Goal: Task Accomplishment & Management: Manage account settings

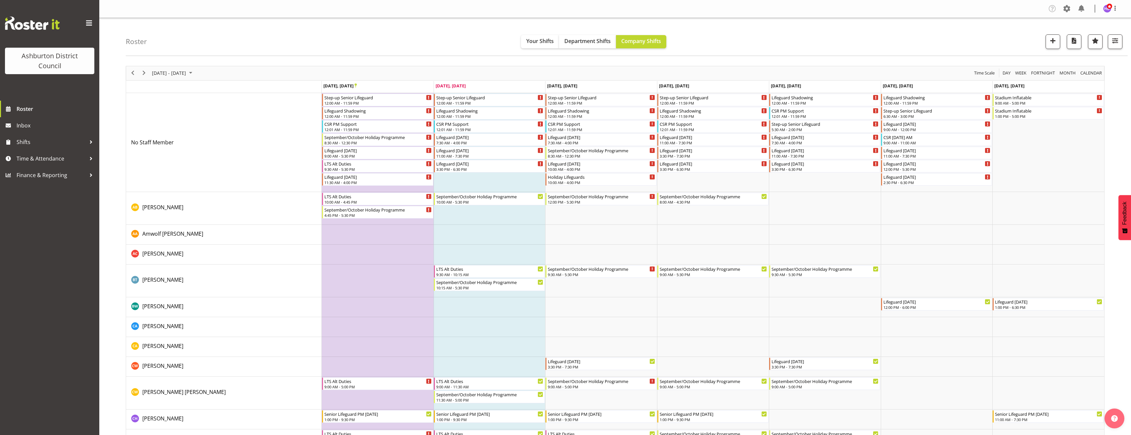
scroll to position [243, 0]
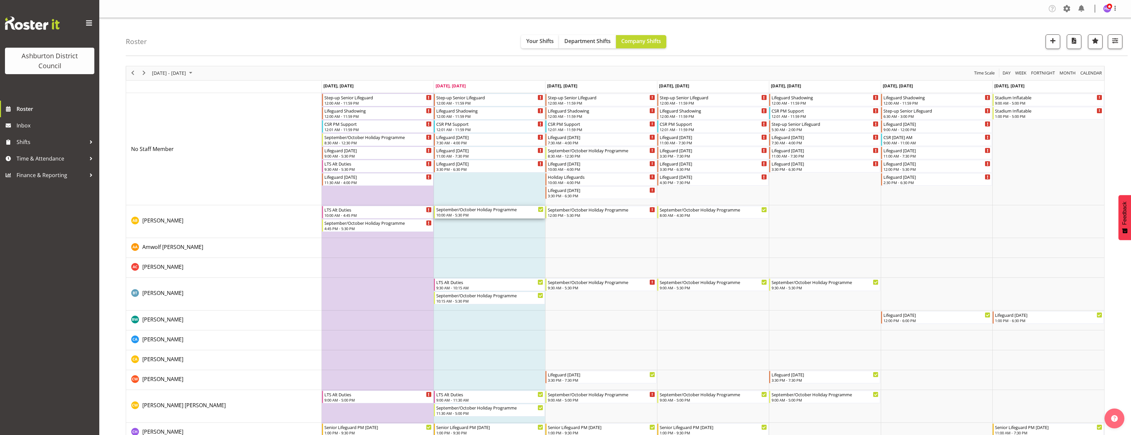
click at [480, 209] on div "September/October Holiday Programme" at bounding box center [490, 209] width 108 height 7
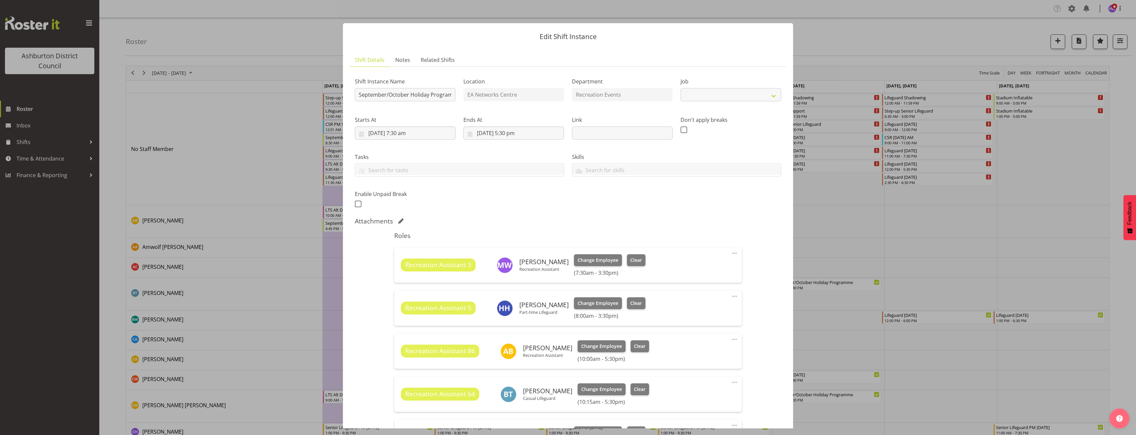
select select "4046"
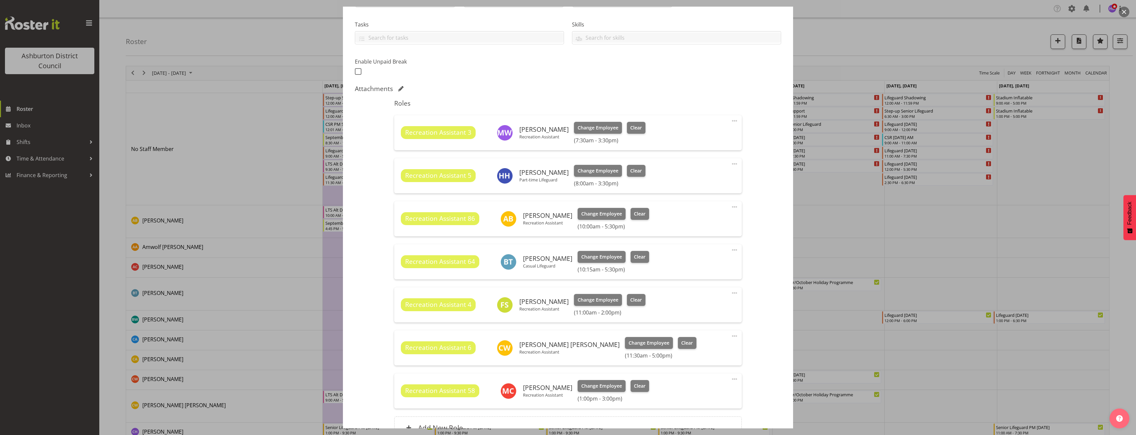
scroll to position [199, 0]
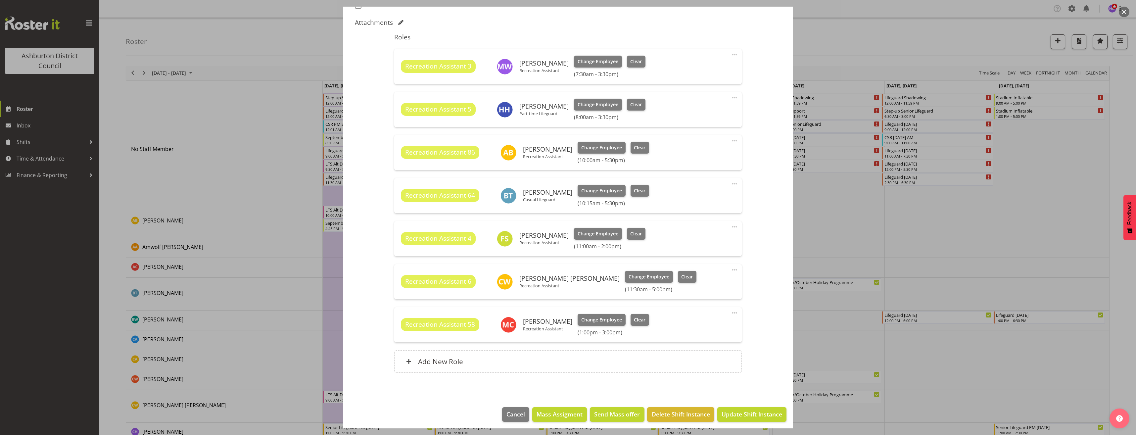
click at [731, 228] on span at bounding box center [735, 227] width 8 height 8
click at [715, 240] on link "Edit" at bounding box center [707, 241] width 64 height 12
select select "8"
select select "2025"
select select "11"
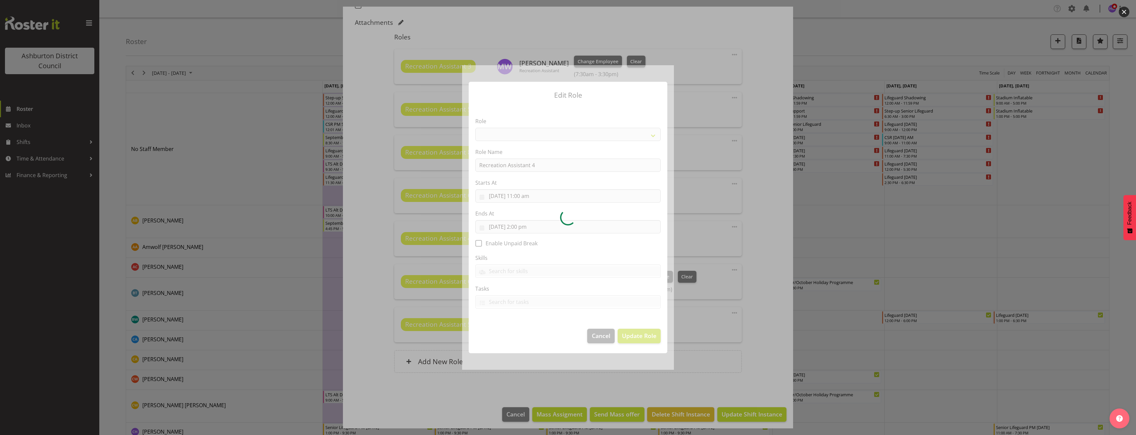
select select "84"
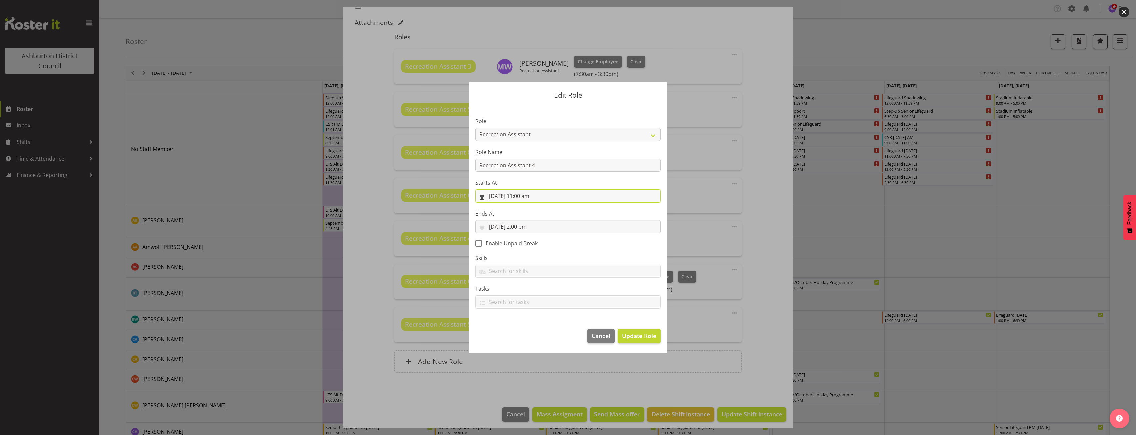
click at [528, 196] on input "[DATE] 11:00 am" at bounding box center [567, 195] width 185 height 13
click at [542, 335] on select "00 01 02 03 04 05 06 07 08 09 10 11 12 13 14 15 16 17 18 19 20 21 22 23 24 25 2…" at bounding box center [545, 336] width 15 height 13
select select "30"
type input "[DATE] 11:30 am"
click at [542, 335] on select "00 01 02 03 04 05 06 07 08 09 10 11 12 13 14 15 16 17 18 19 20 21 22 23 24 25 2…" at bounding box center [545, 336] width 15 height 13
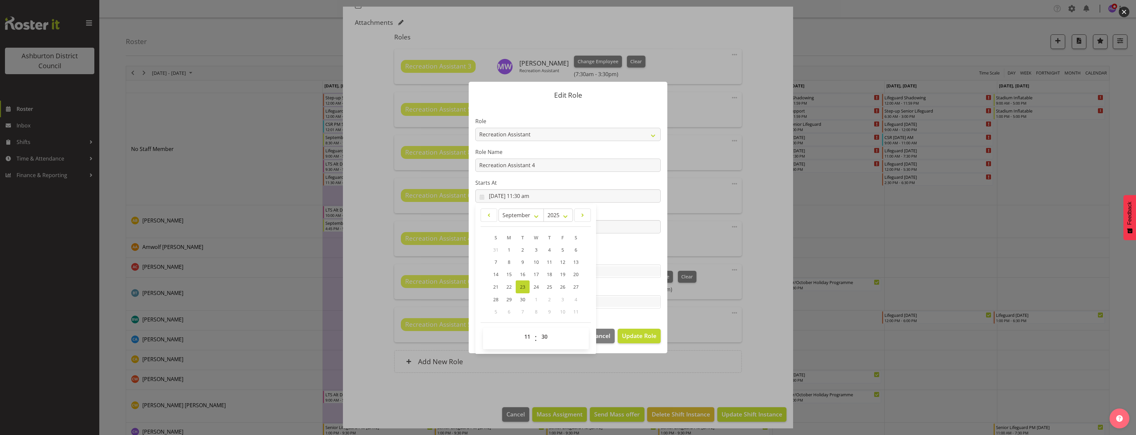
click at [638, 251] on section "Role AAGM Deputy Director AAGM Director Archivist Childrens Librarian Collectio…" at bounding box center [568, 213] width 199 height 217
click at [532, 229] on input "[DATE] 2:00 pm" at bounding box center [567, 226] width 185 height 13
click at [542, 365] on select "00 01 02 03 04 05 06 07 08 09 10 11 12 13 14 15 16 17 18 19 20 21 22 23 24 25 2…" at bounding box center [545, 367] width 15 height 13
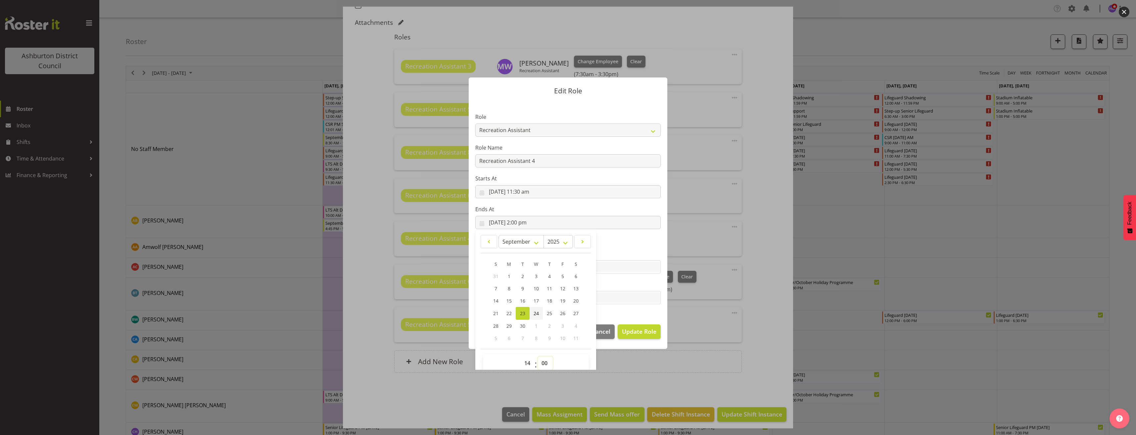
select select "15"
click at [538, 357] on select "00 01 02 03 04 05 06 07 08 09 10 11 12 13 14 15 16 17 18 19 20 21 22 23 24 25 2…" at bounding box center [545, 363] width 15 height 13
type input "[DATE] 2:15 pm"
click at [648, 311] on section "Role AAGM Deputy Director AAGM Director Archivist Childrens Librarian Collectio…" at bounding box center [568, 209] width 199 height 217
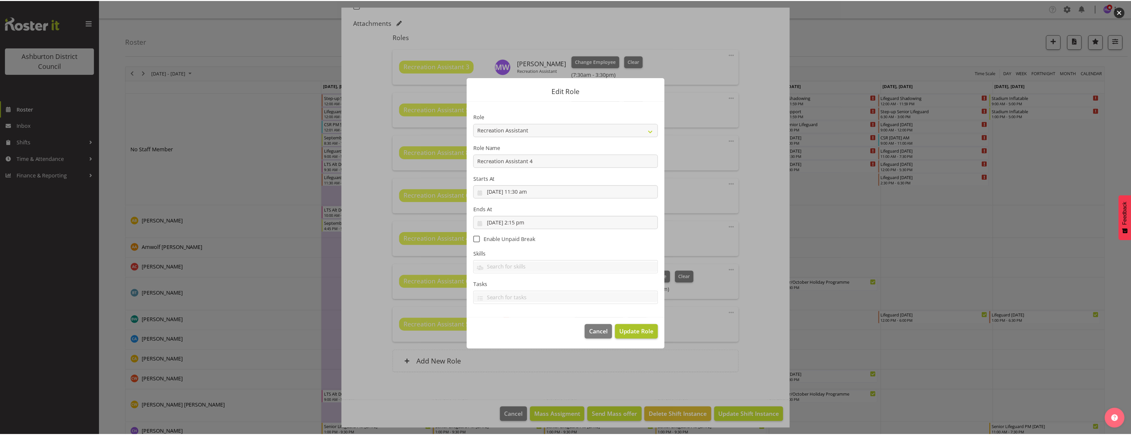
scroll to position [0, 0]
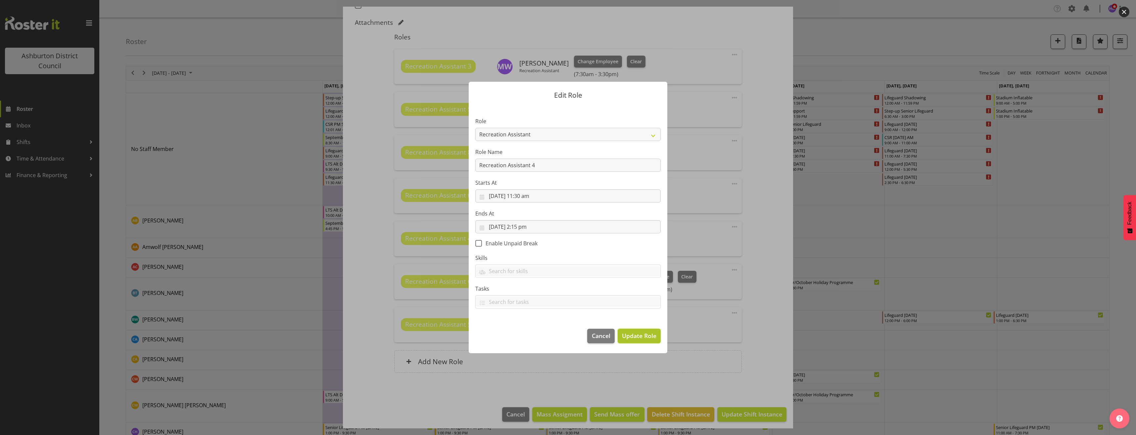
click at [651, 332] on span "Update Role" at bounding box center [639, 335] width 34 height 9
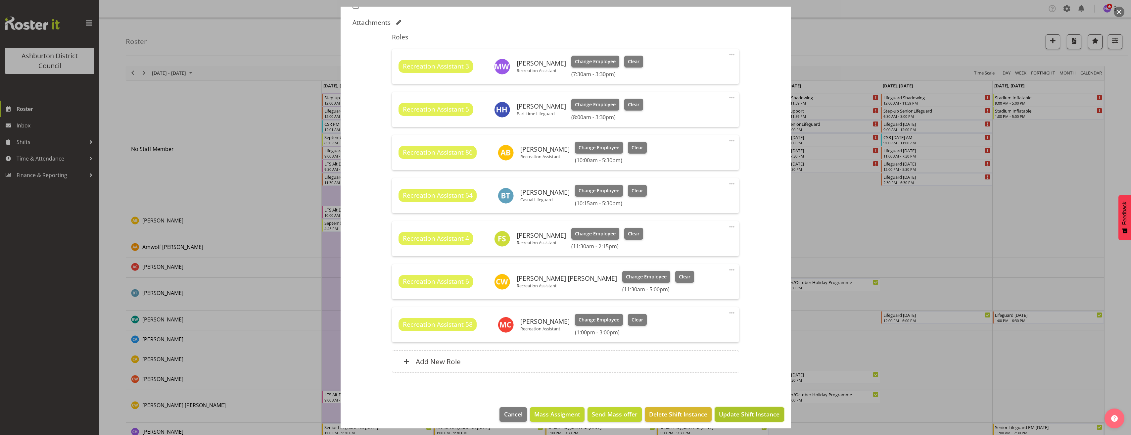
click at [756, 416] on span "Update Shift Instance" at bounding box center [749, 414] width 61 height 9
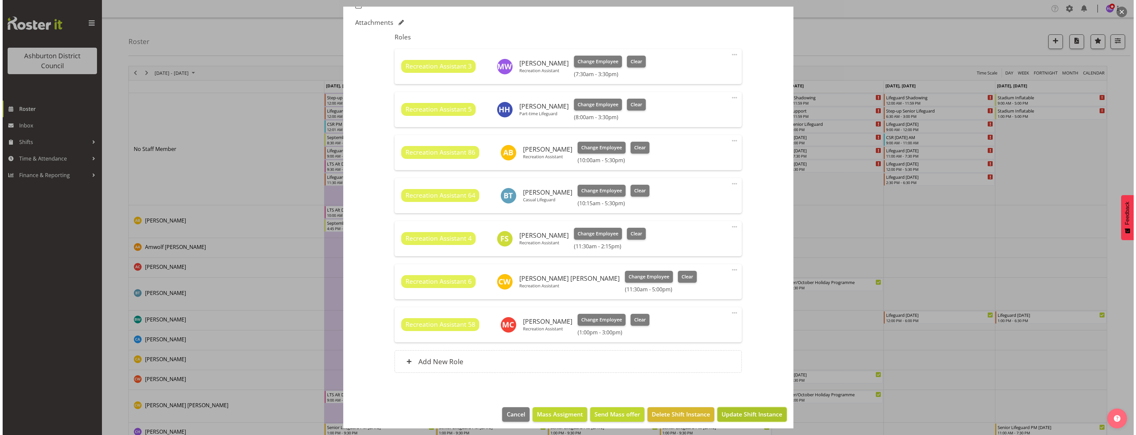
scroll to position [175, 0]
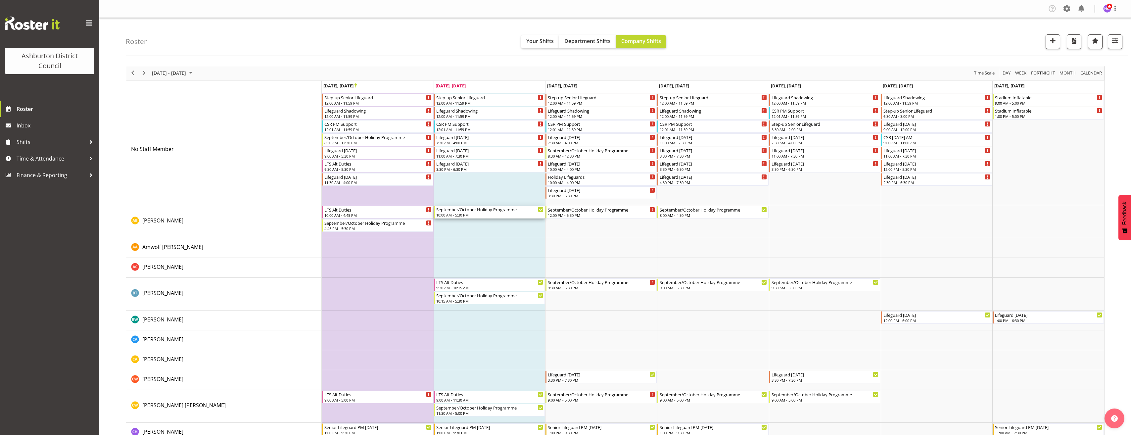
click at [505, 209] on div "September/October Holiday Programme" at bounding box center [490, 209] width 108 height 7
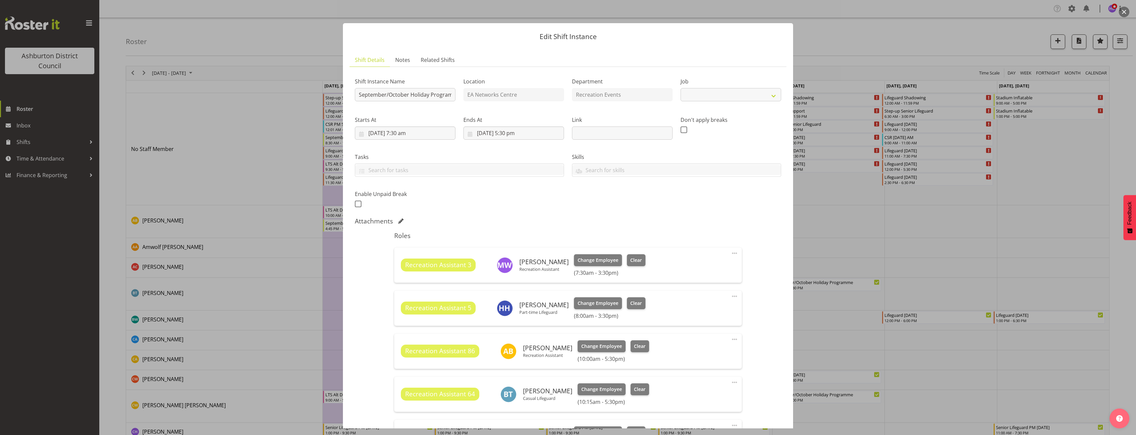
scroll to position [199, 0]
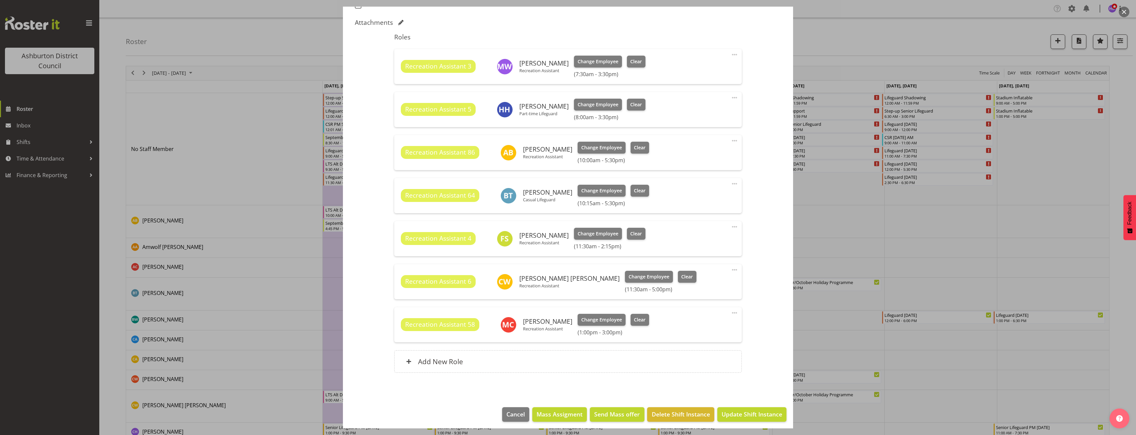
select select "4046"
click at [559, 357] on div "Add New Role" at bounding box center [567, 361] width 347 height 23
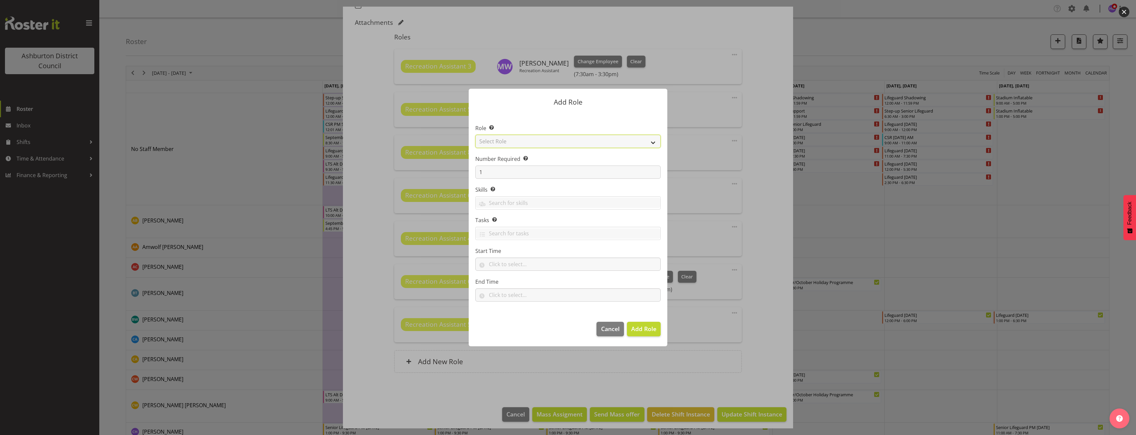
click at [516, 140] on select "Select Role AAGM Deputy Director AAGM Director Archivist Childrens Librarian Co…" at bounding box center [567, 141] width 185 height 13
select select "84"
click at [475, 135] on select "Select Role AAGM Deputy Director AAGM Director Archivist Childrens Librarian Co…" at bounding box center [567, 141] width 185 height 13
click at [511, 265] on input "text" at bounding box center [567, 264] width 185 height 13
click at [515, 285] on select "00 00 01 02 03 04 05 06 07 08 09 10 11 12 13 14 15 16 17 18 19 20 21 22 23" at bounding box center [520, 281] width 15 height 13
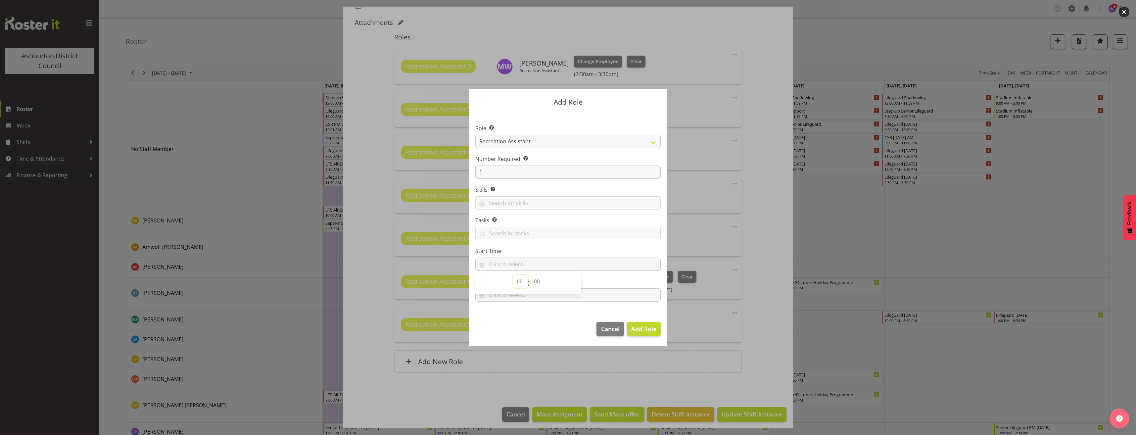
select select "13"
click at [538, 283] on select "00 00 01 02 03 04 05 06 07 08 09 10 11 12 13 14 15 16 17 18 19 20 21 22 23 24 2…" at bounding box center [537, 281] width 15 height 13
click at [530, 275] on select "00 00 01 02 03 04 05 06 07 08 09 10 11 12 13 14 15 16 17 18 19 20 21 22 23 24 2…" at bounding box center [537, 281] width 15 height 13
select select "0"
type input "13:00"
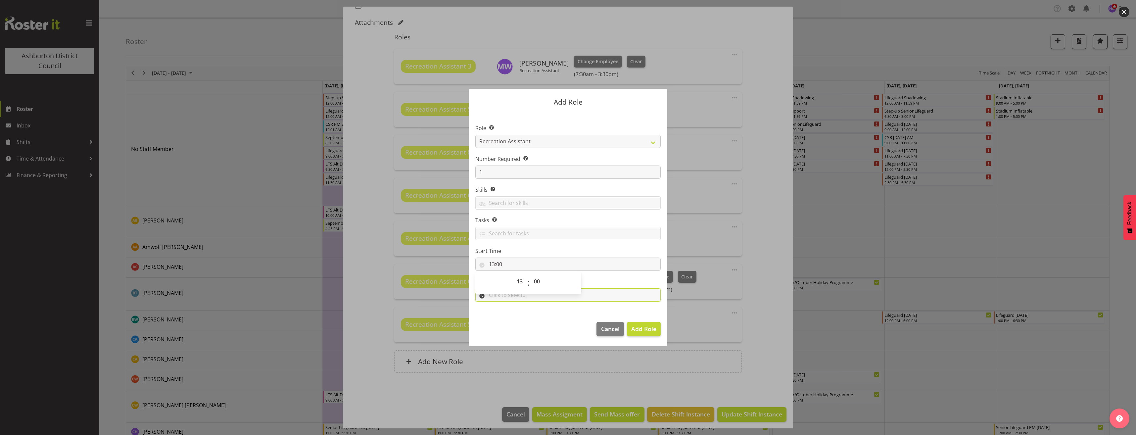
drag, startPoint x: 534, startPoint y: 295, endPoint x: 518, endPoint y: 308, distance: 19.8
click at [534, 295] on input "text" at bounding box center [567, 294] width 185 height 13
click at [522, 312] on select "00 00 01 02 03 04 05 06 07 08 09 10 11 12 13 14 15 16 17 18 19 20 21 22 23" at bounding box center [520, 312] width 15 height 13
select select "15"
click at [537, 314] on select "00 00 01 02 03 04 05 06 07 08 09 10 11 12 13 14 15 16 17 18 19 20 21 22 23 24 2…" at bounding box center [537, 312] width 15 height 13
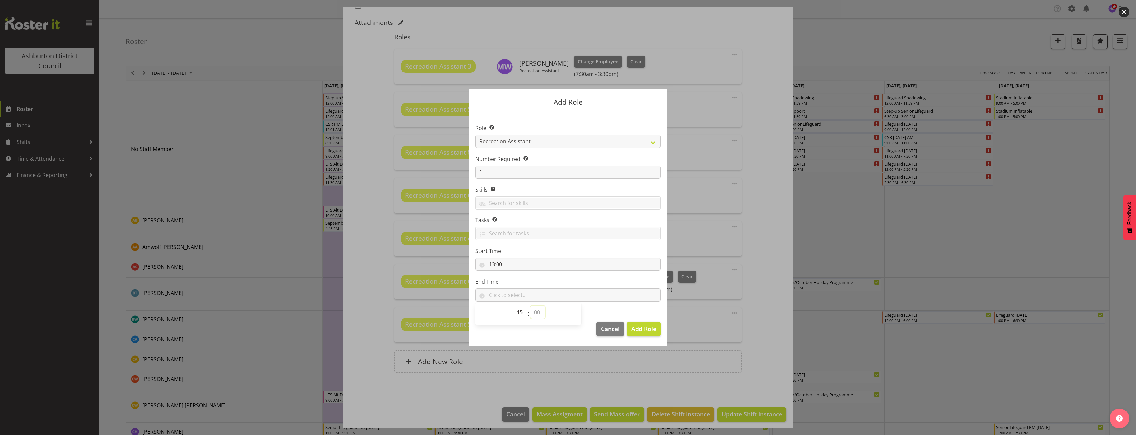
select select "0"
click at [530, 306] on select "00 00 01 02 03 04 05 06 07 08 09 10 11 12 13 14 15 16 17 18 19 20 21 22 23 24 2…" at bounding box center [537, 312] width 15 height 13
type input "15:00"
click at [651, 332] on span "Add Role" at bounding box center [643, 329] width 25 height 8
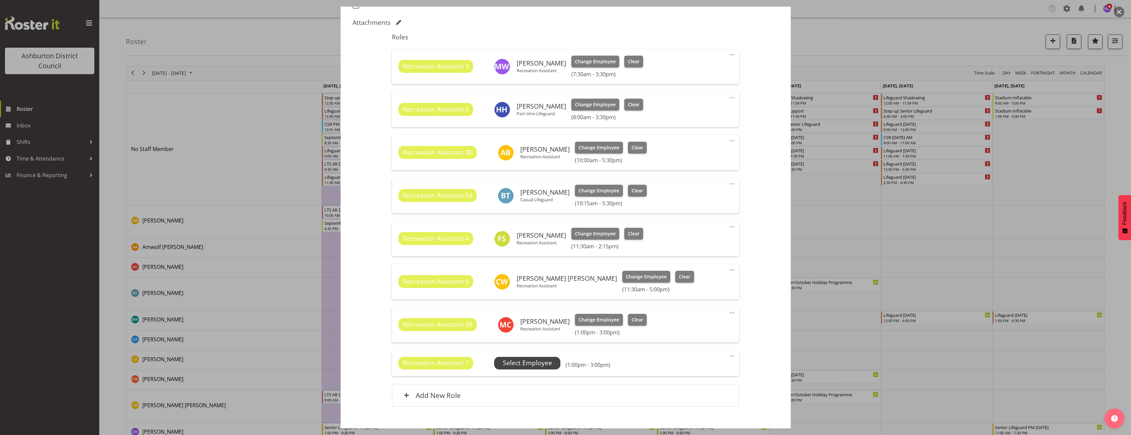
click at [549, 362] on span "Select Employee" at bounding box center [527, 363] width 49 height 10
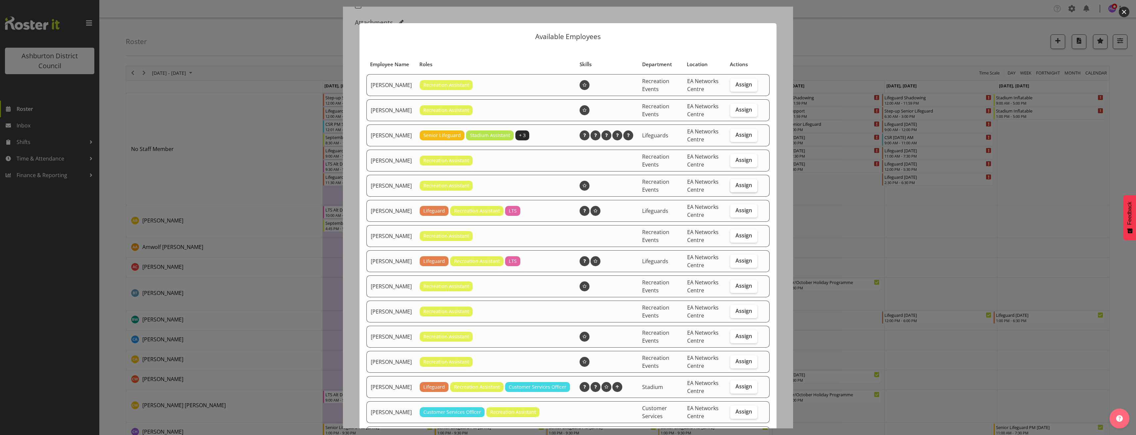
click at [741, 188] on span "Assign" at bounding box center [744, 185] width 17 height 7
click at [735, 187] on input "Assign" at bounding box center [732, 185] width 4 height 4
checkbox input "true"
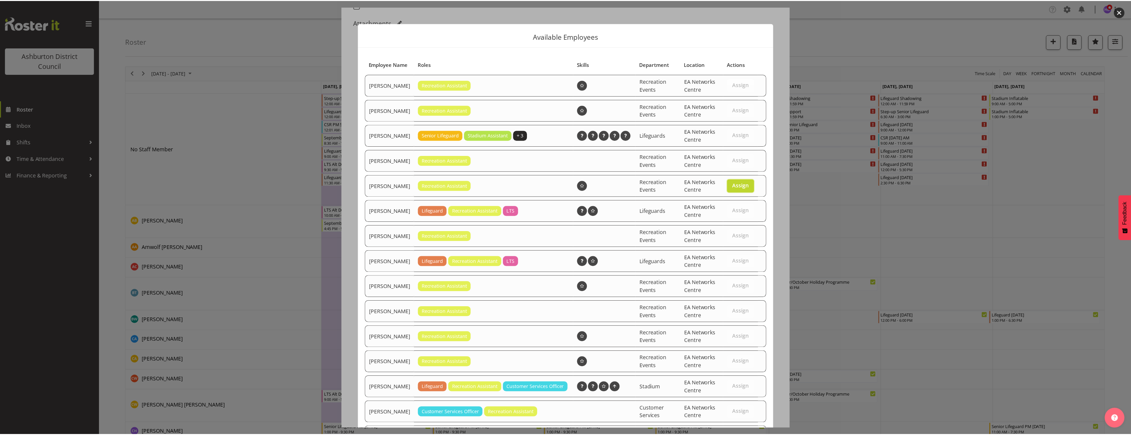
scroll to position [144, 0]
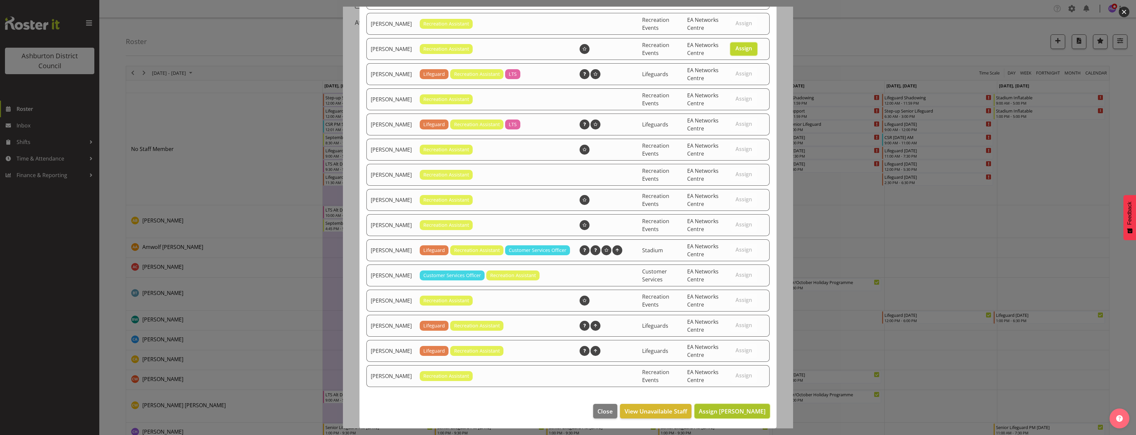
click at [735, 412] on span "Assign [PERSON_NAME]" at bounding box center [732, 411] width 67 height 8
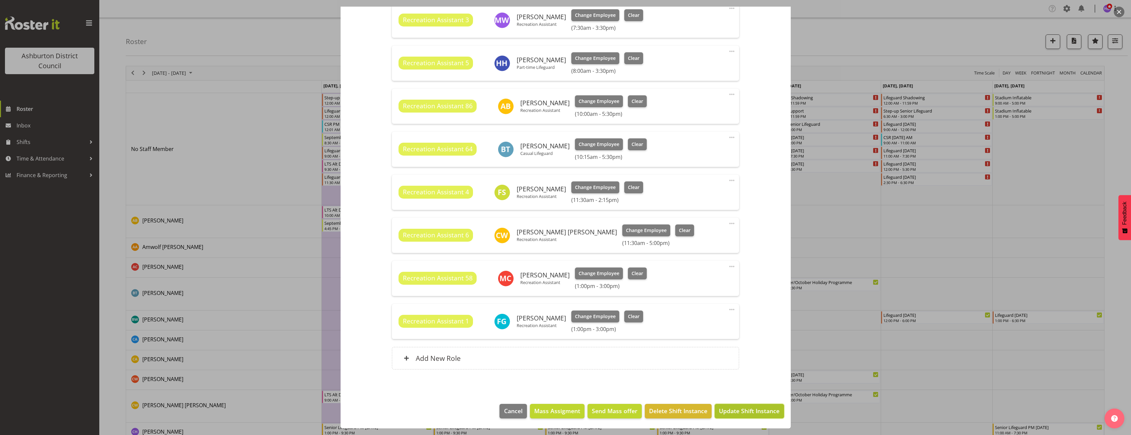
click at [744, 409] on span "Update Shift Instance" at bounding box center [749, 411] width 61 height 9
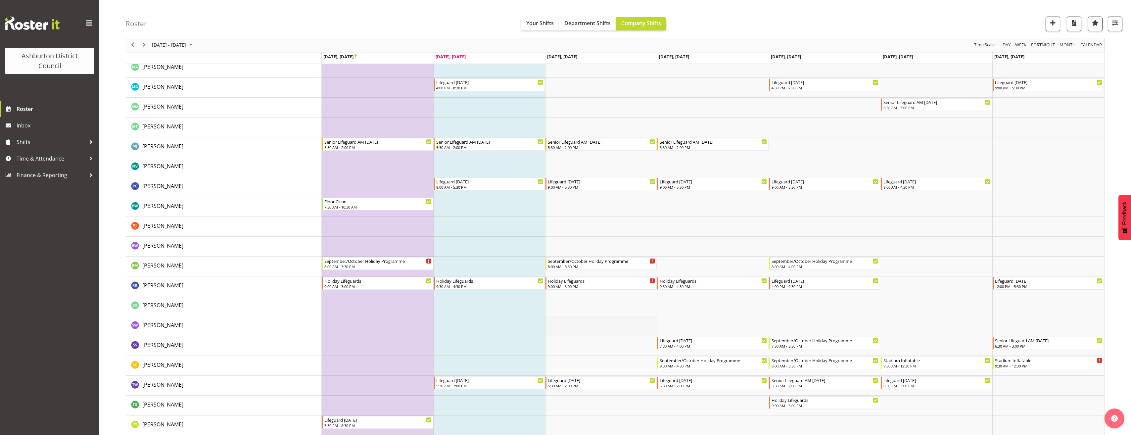
scroll to position [1290, 0]
